Goal: Task Accomplishment & Management: Use online tool/utility

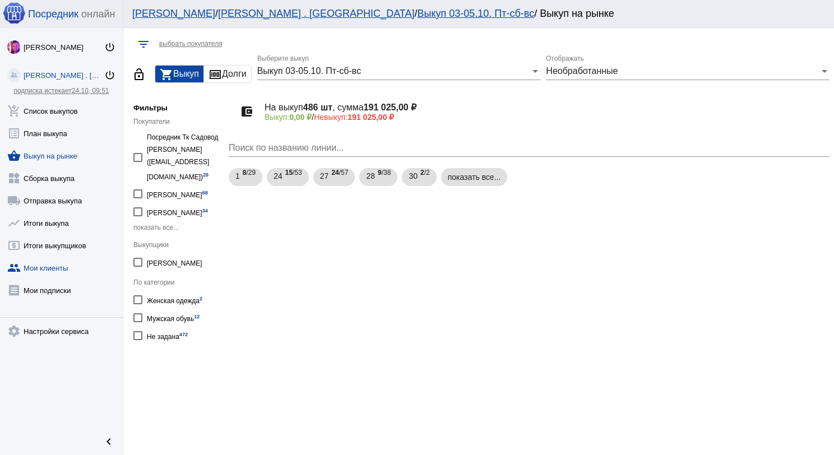
click at [47, 271] on link "group Мои клиенты" at bounding box center [61, 266] width 123 height 22
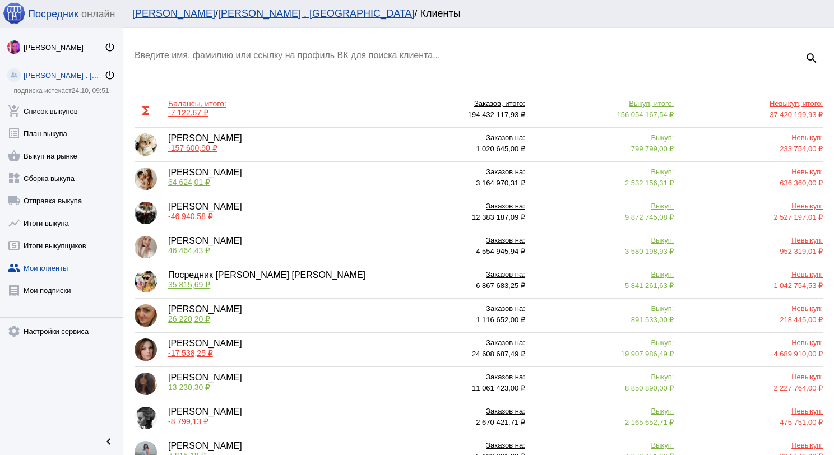
click at [238, 47] on div "Введите имя, фамилию или ссылку на профиль ВК для поиска клиента..." at bounding box center [462, 51] width 655 height 25
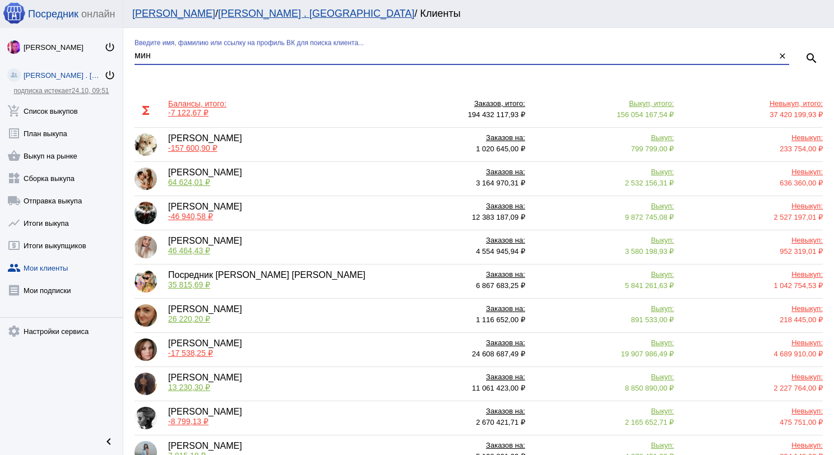
type input "мин"
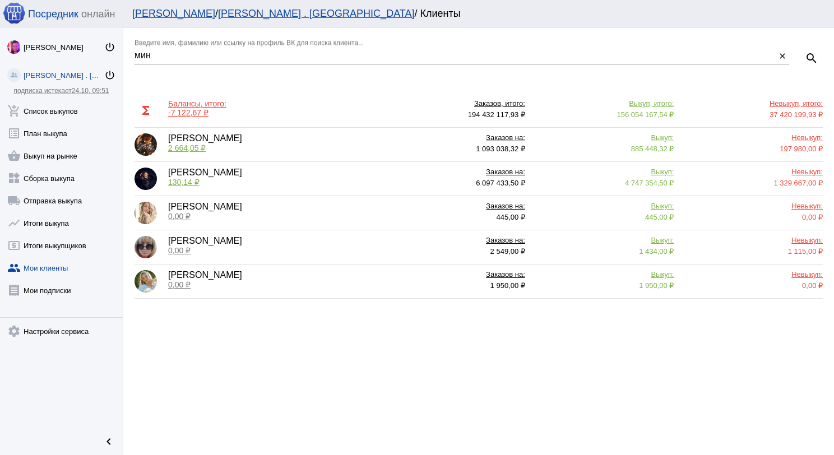
click at [186, 149] on span "2 664,05 ₽" at bounding box center [187, 148] width 38 height 9
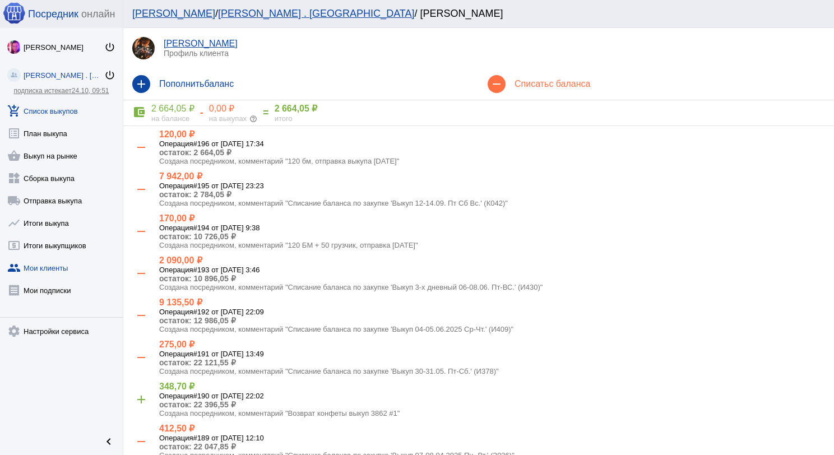
drag, startPoint x: 45, startPoint y: 103, endPoint x: 49, endPoint y: 108, distance: 6.0
click at [44, 102] on link "add_shopping_cart Список выкупов" at bounding box center [61, 109] width 123 height 22
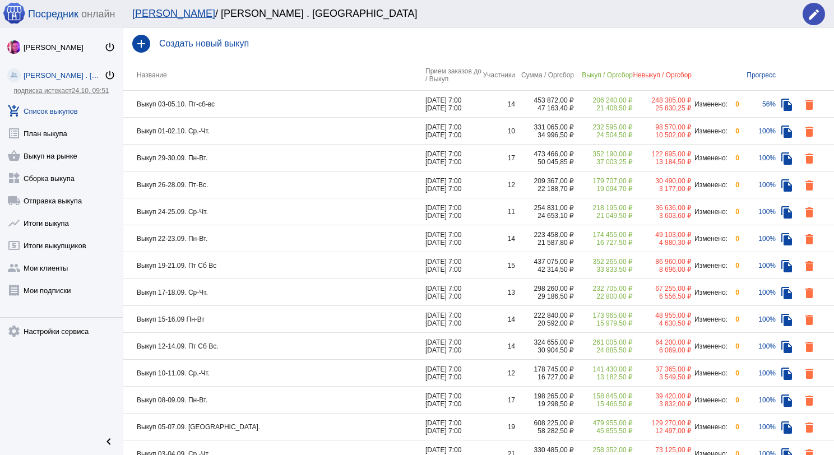
click at [225, 135] on td "Выкуп 01-02.10. Ср.-Чт." at bounding box center [274, 131] width 302 height 27
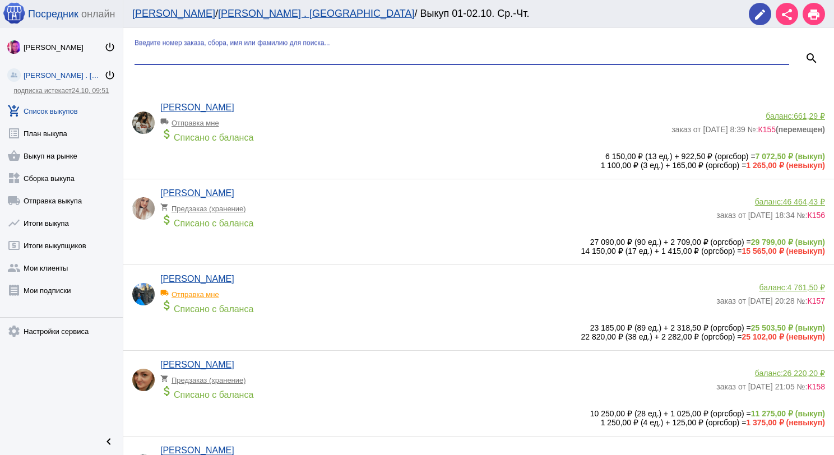
click at [219, 53] on input "Введите номер заказа, сбора, имя или фамилию для поиска..." at bounding box center [462, 55] width 655 height 10
type input "сер"
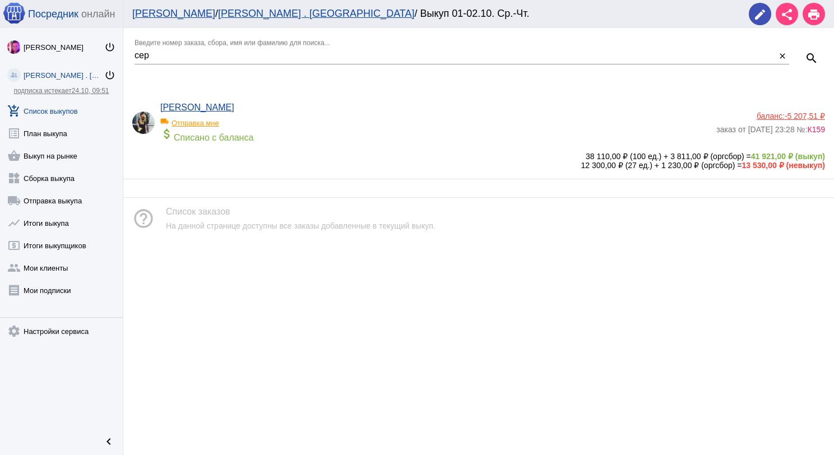
click at [804, 114] on span "-5 207,51 ₽" at bounding box center [805, 116] width 40 height 9
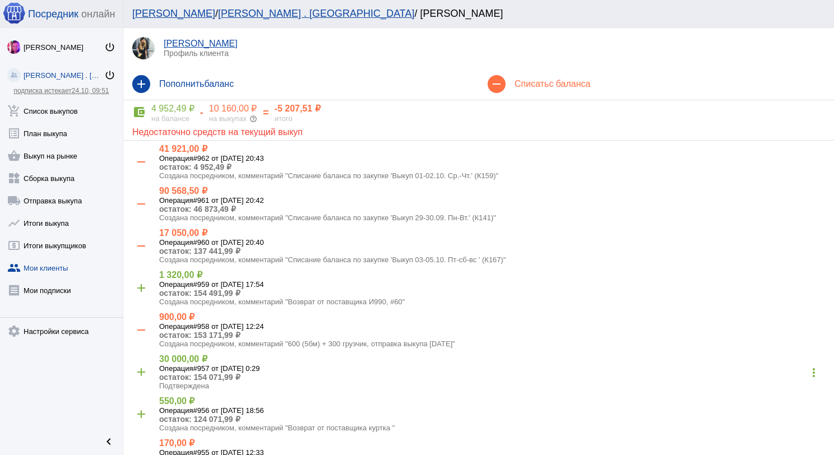
click at [546, 83] on h4 "Списать с баланса" at bounding box center [670, 84] width 311 height 10
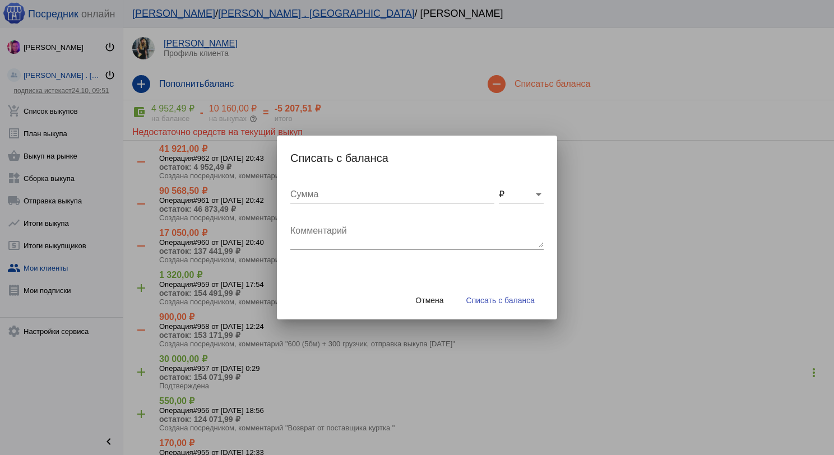
click at [332, 221] on div "Комментарий" at bounding box center [416, 232] width 253 height 35
type textarea "240 (2бм) + 100 грузчик, отправка выкупа [DATE]"
click at [342, 196] on input "Сумма" at bounding box center [392, 195] width 204 height 10
type input "340"
click at [502, 305] on button "Списать с баланса" at bounding box center [501, 300] width 86 height 20
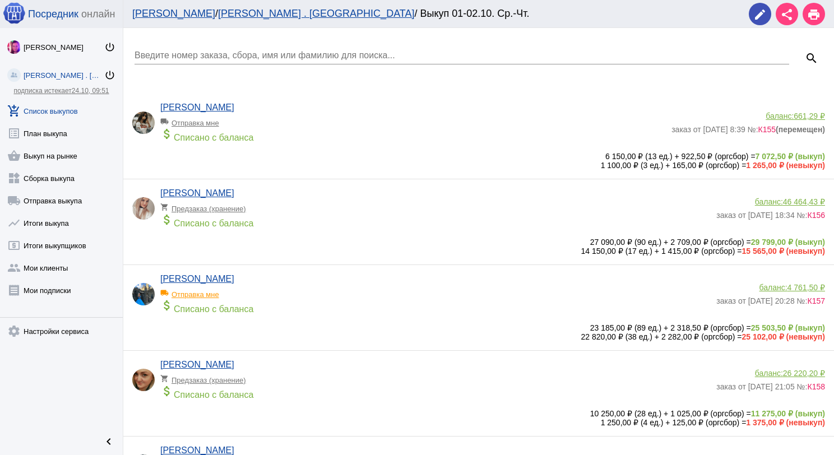
click at [175, 58] on input "Введите номер заказа, сбора, имя или фамилию для поиска..." at bounding box center [462, 55] width 655 height 10
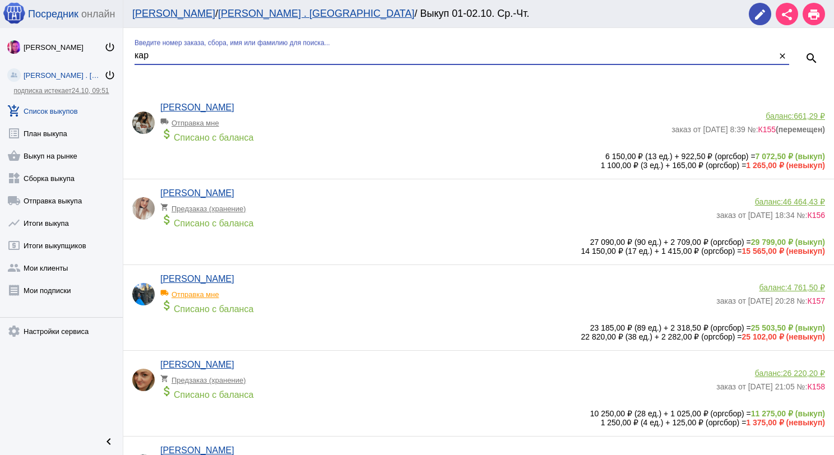
type input "кар"
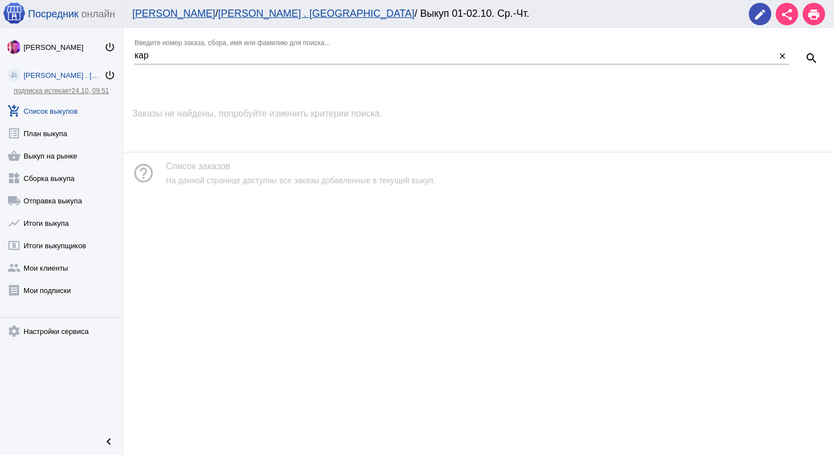
click at [29, 112] on link "add_shopping_cart Список выкупов" at bounding box center [61, 109] width 123 height 22
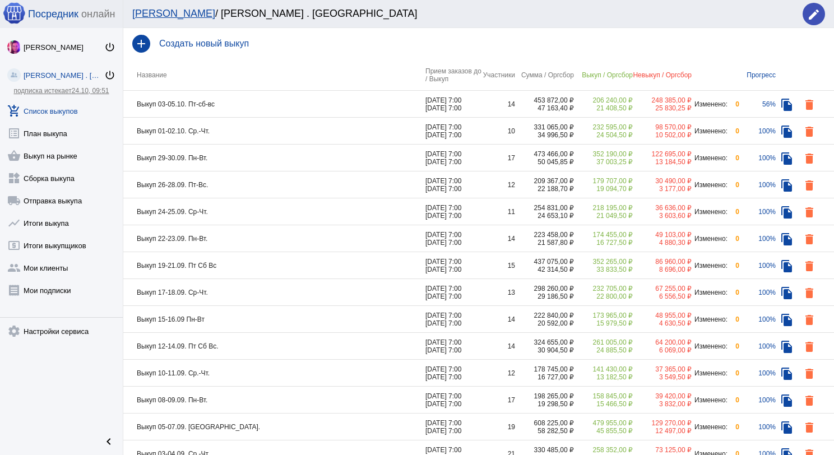
click at [237, 135] on td "Выкуп 01-02.10. Ср.-Чт." at bounding box center [274, 131] width 302 height 27
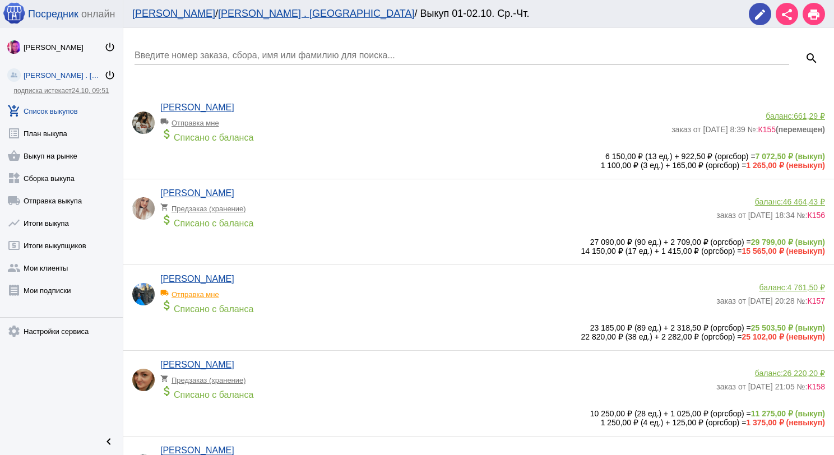
click at [197, 56] on input "Введите номер заказа, сбора, имя или фамилию для поиска..." at bounding box center [462, 55] width 655 height 10
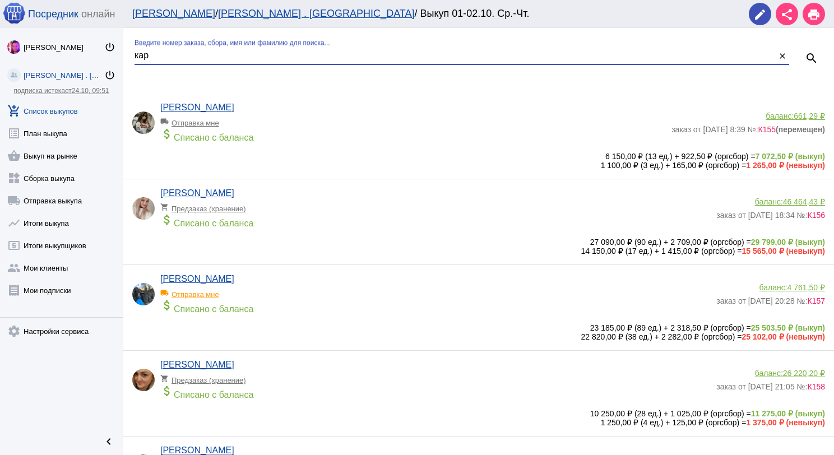
type input "кар"
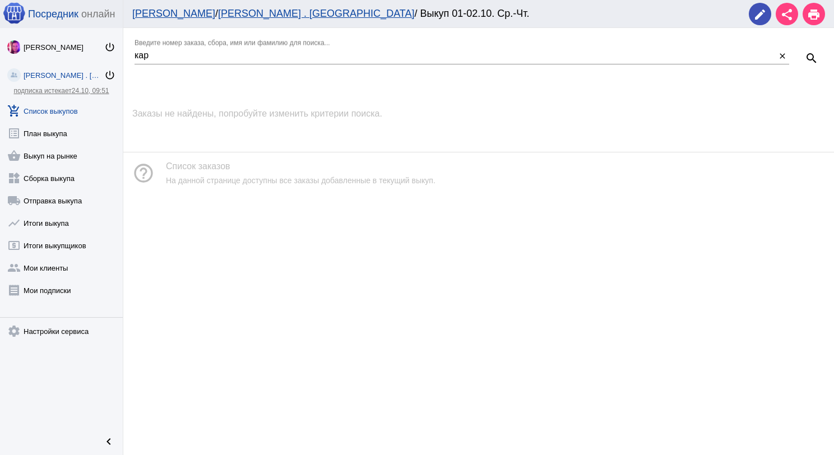
click at [80, 114] on link "add_shopping_cart Список выкупов" at bounding box center [61, 109] width 123 height 22
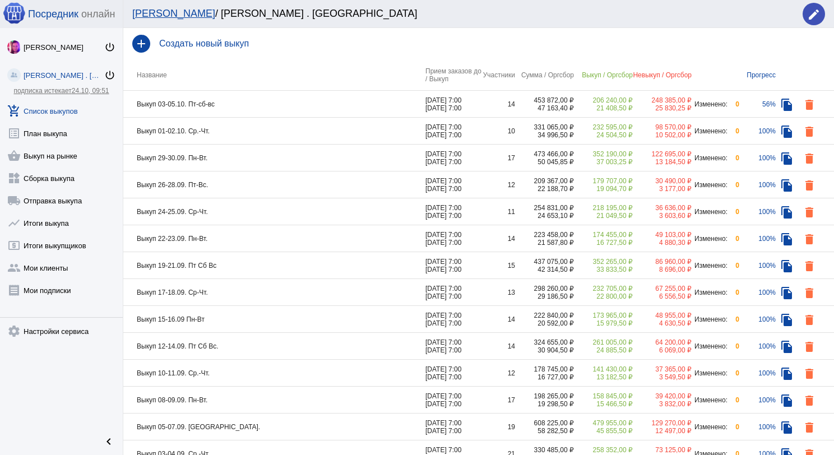
click at [247, 101] on td "Выкуп 03-05.10. Пт-сб-вс" at bounding box center [274, 104] width 302 height 27
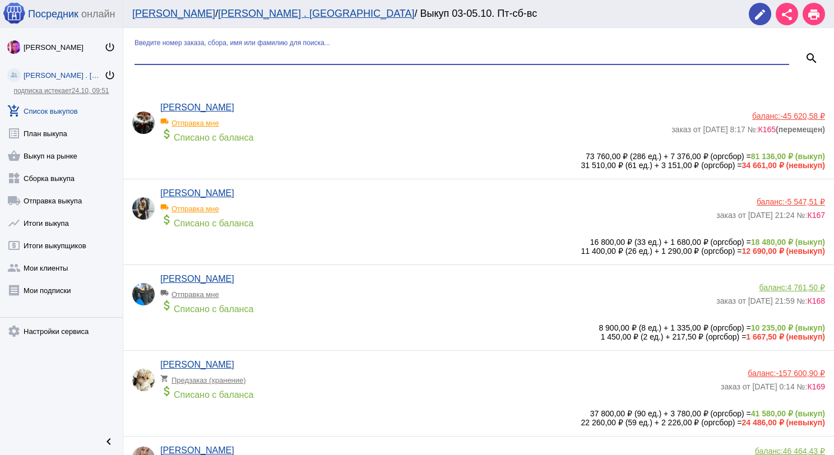
click at [222, 50] on input "Введите номер заказа, сбора, имя или фамилию для поиска..." at bounding box center [462, 55] width 655 height 10
type input "кар"
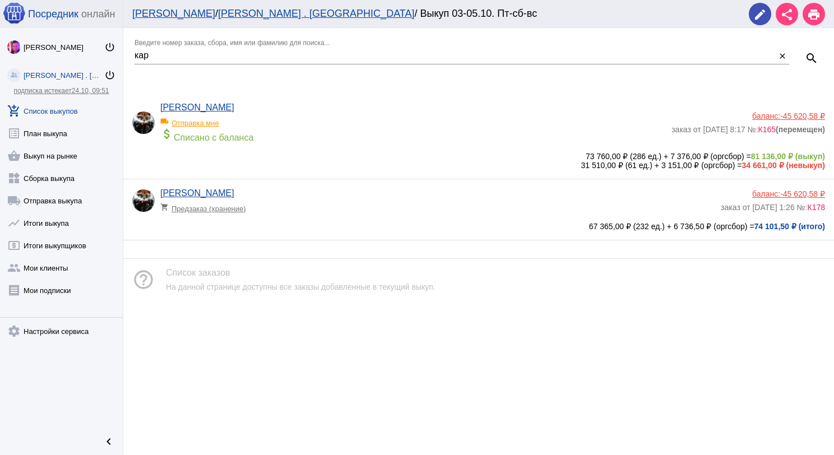
click at [801, 112] on span "-45 620,58 ₽" at bounding box center [803, 116] width 45 height 9
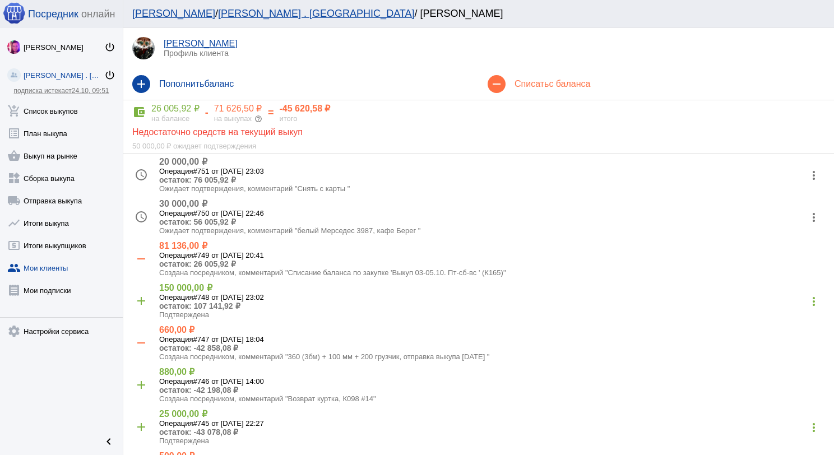
click at [532, 89] on h4 "Списать с баланса" at bounding box center [670, 84] width 311 height 10
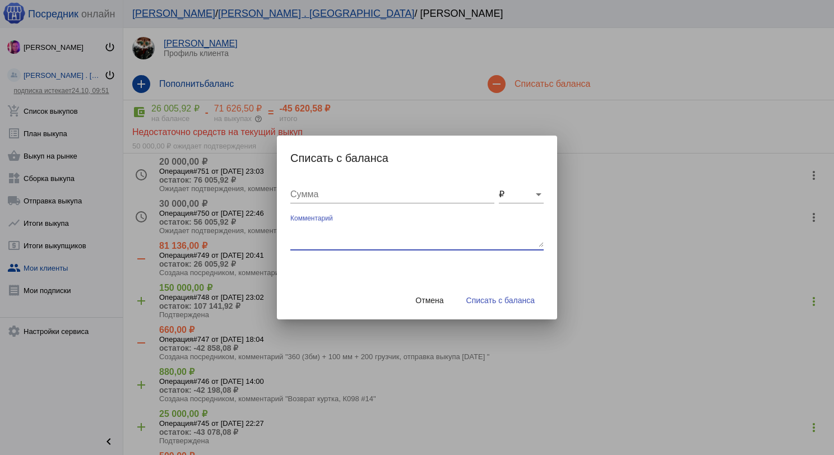
click at [304, 231] on textarea "Комментарий" at bounding box center [416, 236] width 253 height 22
type textarea "360 (3бм) + 300 грузчик, отправка выкупа [DATE]"
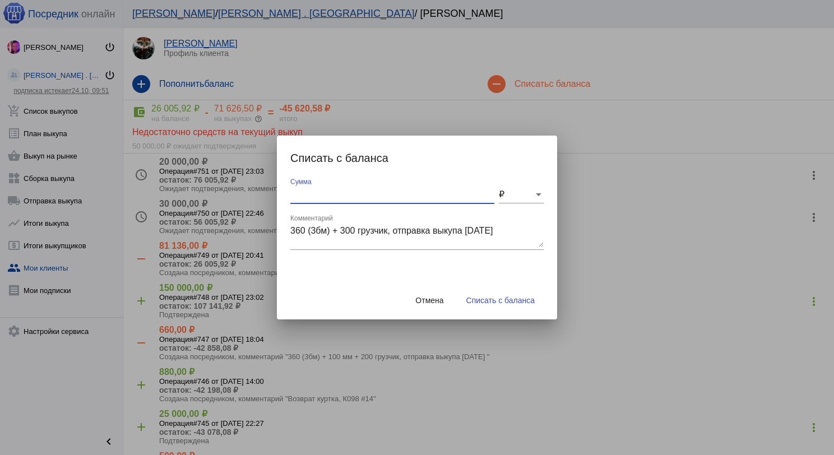
click at [308, 197] on input "Сумма" at bounding box center [392, 195] width 204 height 10
type input "660"
click at [509, 298] on span "Списать с баланса" at bounding box center [501, 300] width 68 height 9
